Goal: Task Accomplishment & Management: Manage account settings

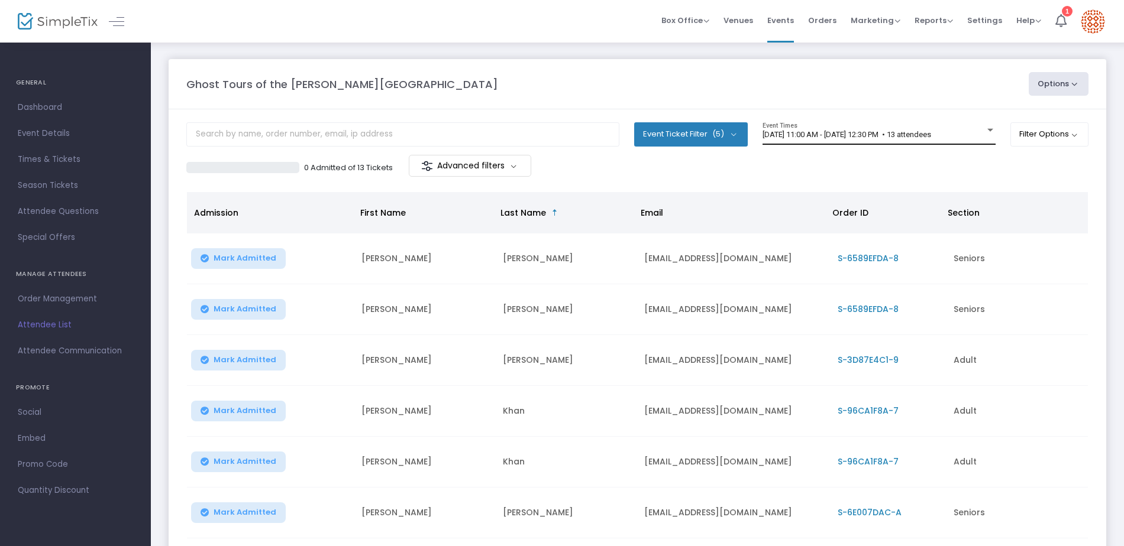
click at [987, 132] on div at bounding box center [990, 130] width 6 height 3
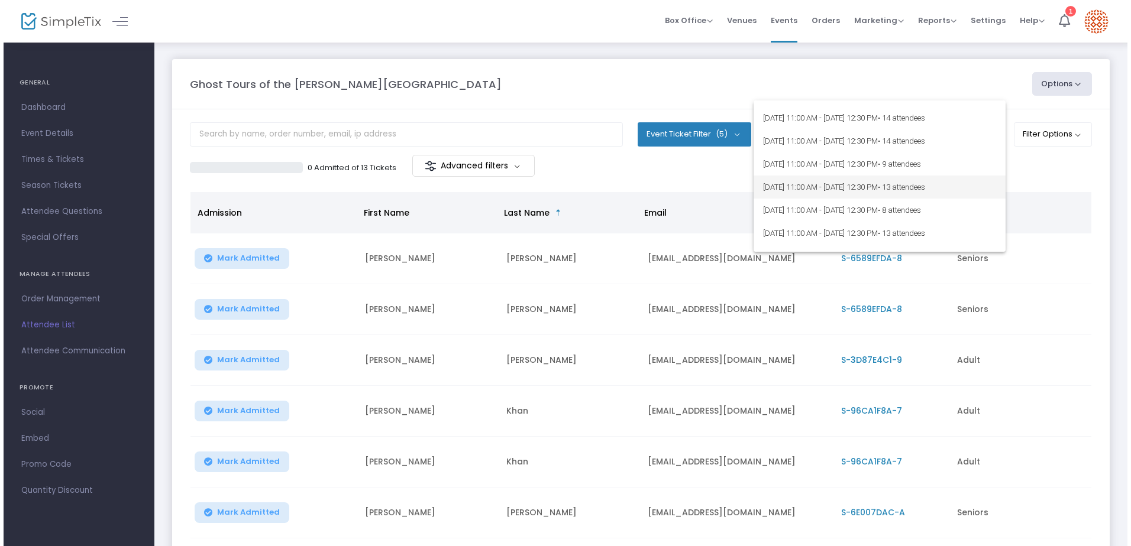
scroll to position [448, 0]
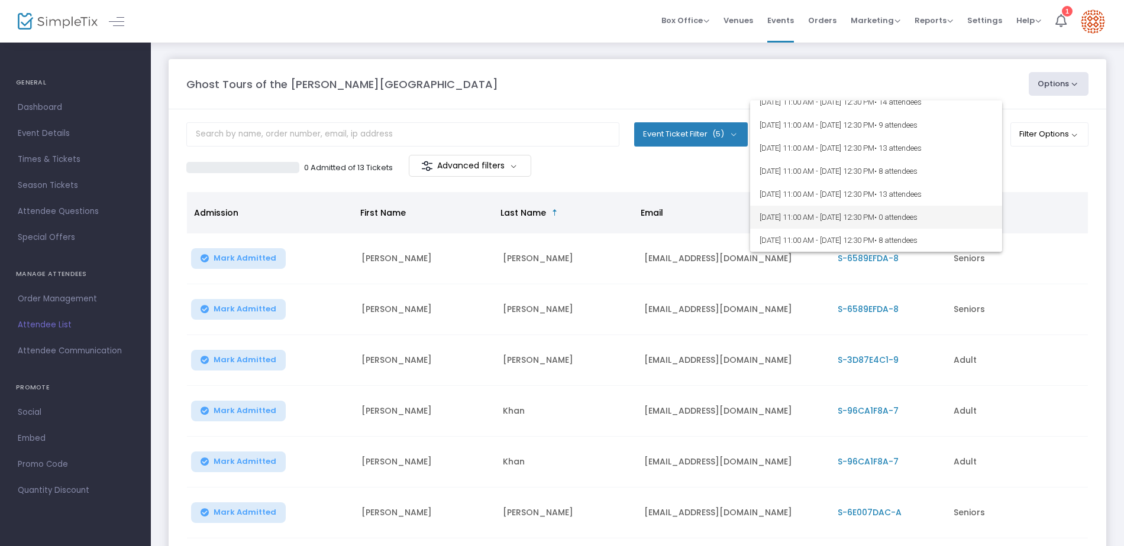
click at [815, 218] on span "8/27/2025 @ 11:00 AM - 8/27/2025 @ 12:30 PM • 0 attendees" at bounding box center [875, 217] width 233 height 23
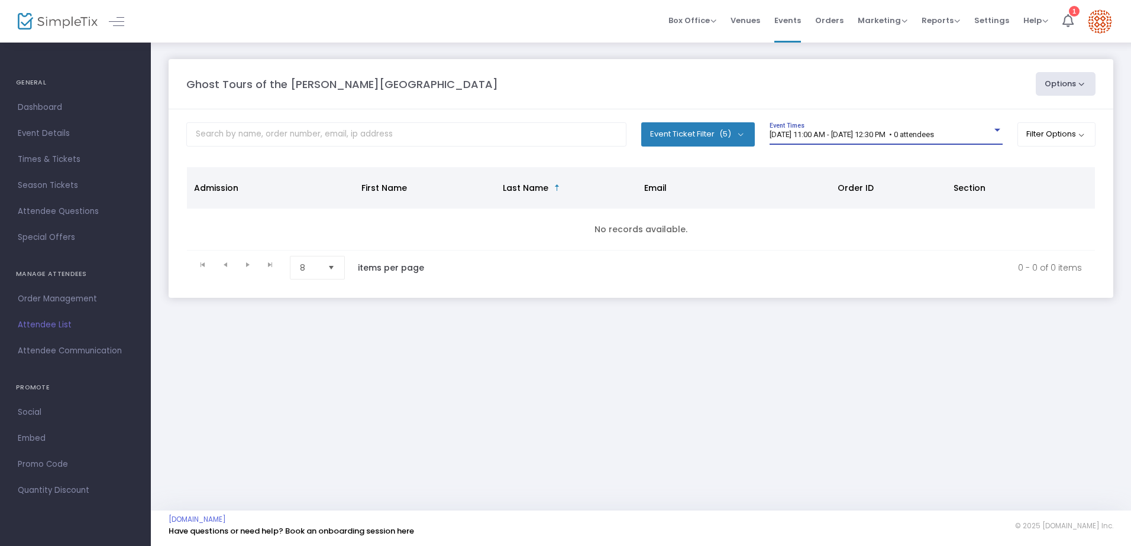
click at [934, 132] on span "8/27/2025 @ 11:00 AM - 8/27/2025 @ 12:30 PM • 0 attendees" at bounding box center [851, 134] width 164 height 9
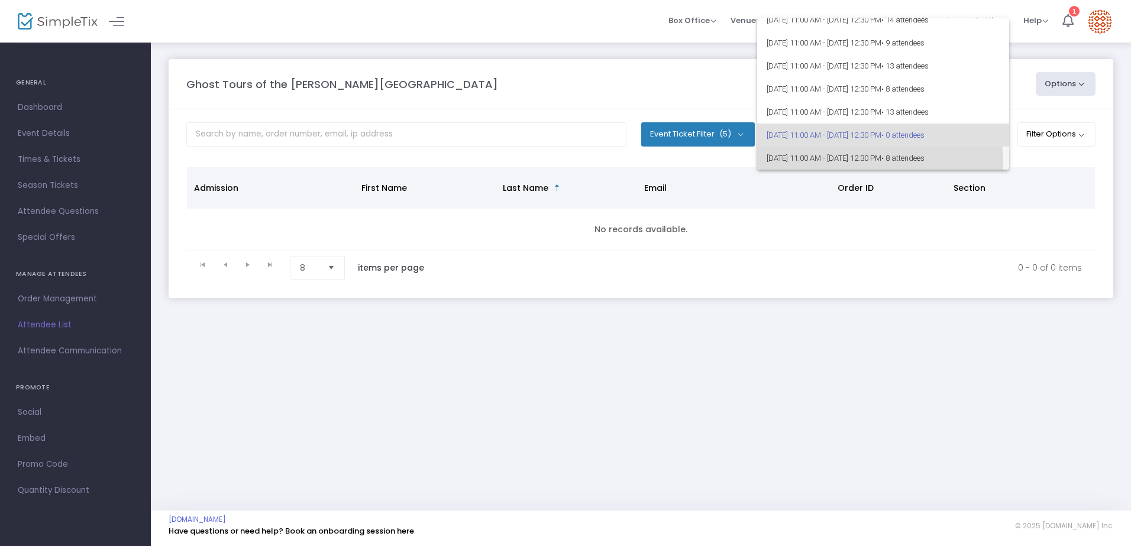
click at [862, 164] on span "8/29/2025 @ 11:00 AM - 8/29/2025 @ 12:30 PM • 8 attendees" at bounding box center [882, 158] width 233 height 23
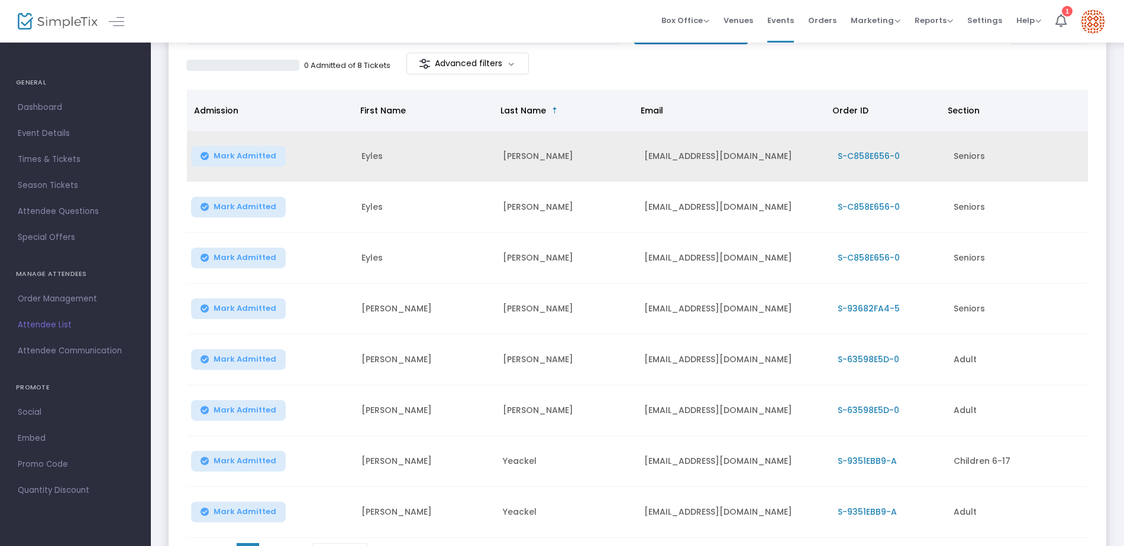
scroll to position [0, 0]
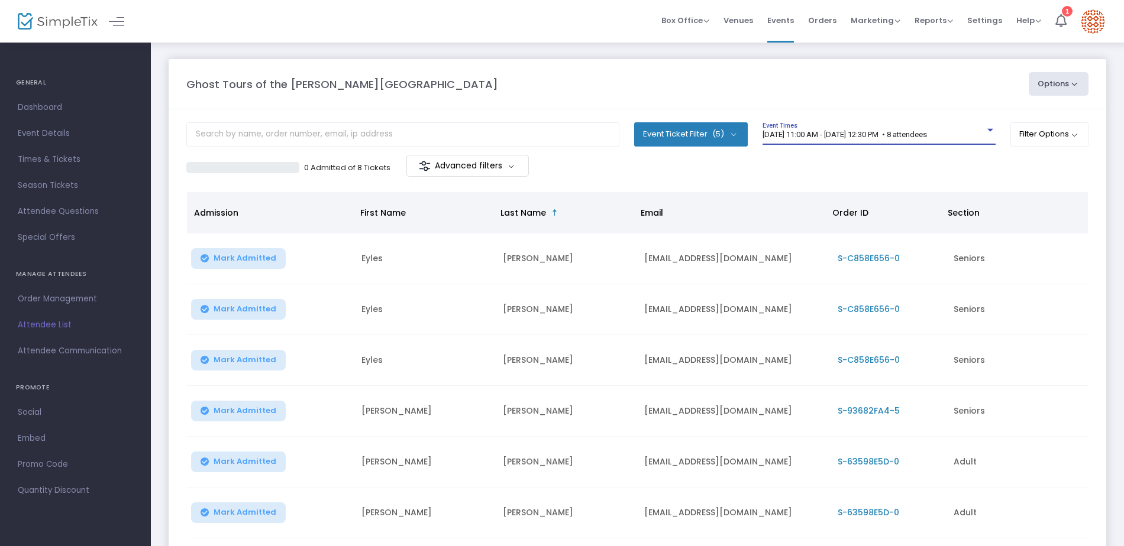
click at [512, 83] on div "Ghost Tours of the [PERSON_NAME][GEOGRAPHIC_DATA]" at bounding box center [601, 84] width 842 height 16
